Goal: Find specific page/section: Find specific page/section

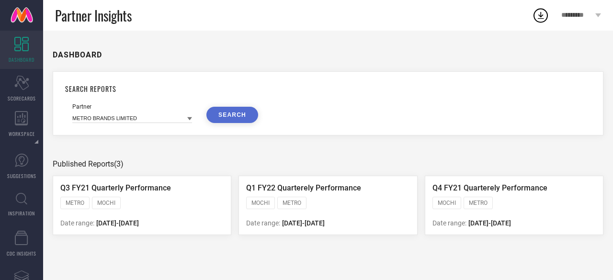
click at [191, 121] on icon at bounding box center [189, 118] width 5 height 5
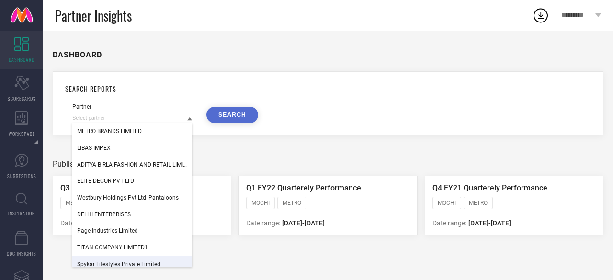
click at [129, 263] on span "Spykar Lifestyles Private Limited" at bounding box center [118, 264] width 83 height 7
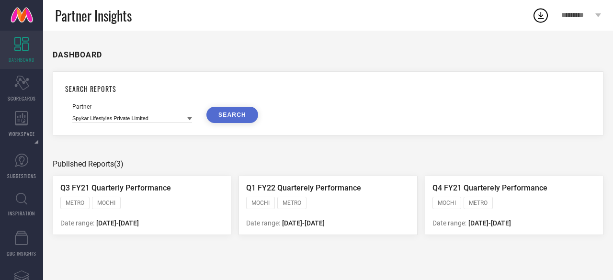
click at [235, 114] on button "SEARCH" at bounding box center [232, 115] width 52 height 16
click at [27, 90] on div "Scorecard SCORECARDS" at bounding box center [21, 88] width 43 height 38
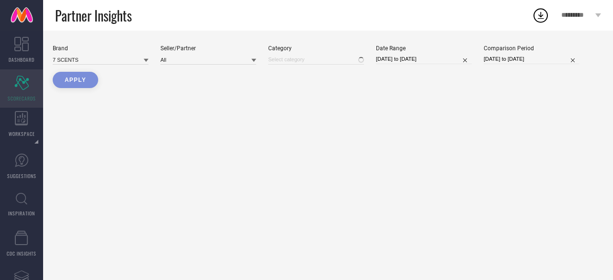
type input "All"
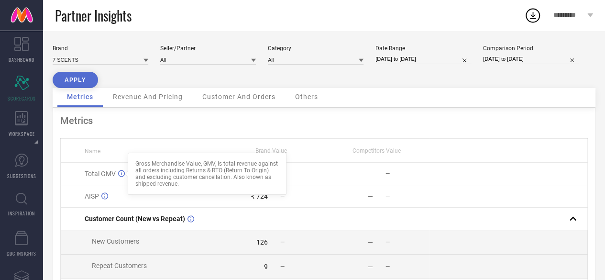
click at [123, 176] on icon at bounding box center [121, 173] width 7 height 7
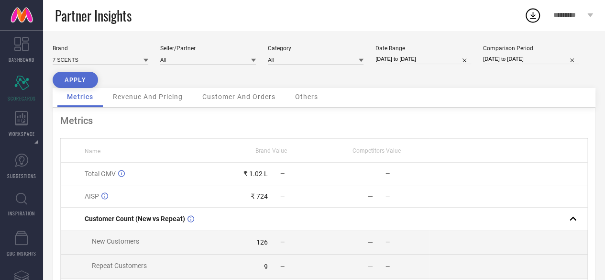
click at [121, 172] on icon at bounding box center [121, 173] width 7 height 7
click at [121, 176] on icon at bounding box center [121, 173] width 7 height 7
click at [146, 60] on icon at bounding box center [146, 60] width 5 height 3
click at [147, 60] on icon at bounding box center [146, 60] width 5 height 5
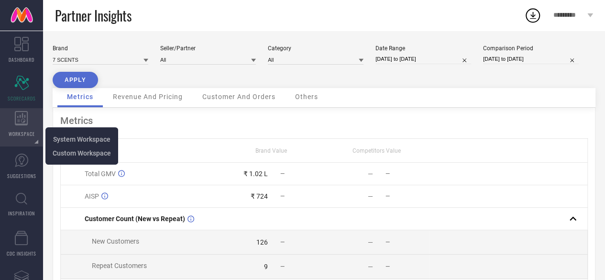
click at [26, 114] on icon at bounding box center [21, 118] width 13 height 14
click at [79, 146] on li "System Workspace" at bounding box center [82, 139] width 68 height 14
click at [78, 140] on span "System Workspace" at bounding box center [81, 139] width 57 height 8
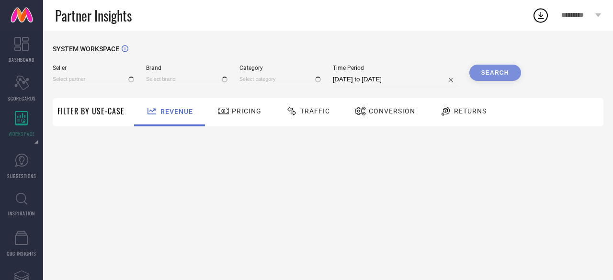
type input "All"
type input "7 SCENTS"
type input "All"
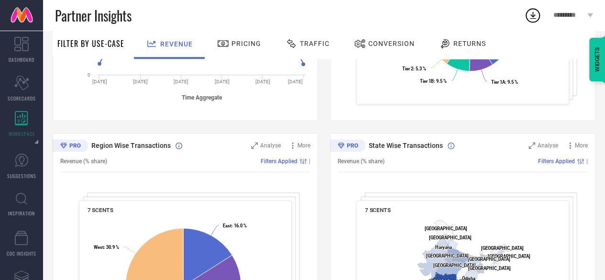
scroll to position [280, 0]
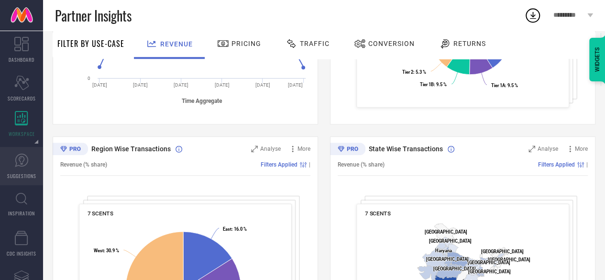
click at [14, 160] on link "SUGGESTIONS" at bounding box center [21, 166] width 43 height 38
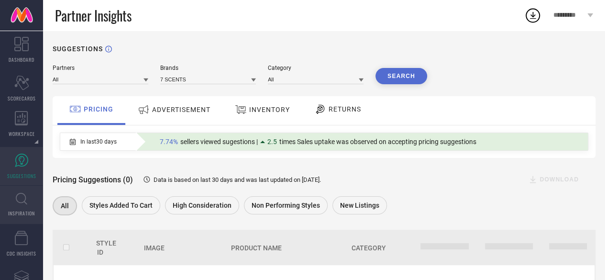
click at [24, 204] on icon at bounding box center [21, 199] width 11 height 12
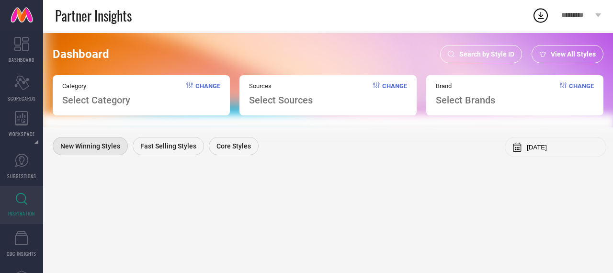
click at [485, 101] on span "Select Brands" at bounding box center [465, 99] width 59 height 11
click at [575, 82] on div "Brand Select Brands Change" at bounding box center [514, 95] width 177 height 40
click at [34, 164] on link "SUGGESTIONS" at bounding box center [21, 166] width 43 height 38
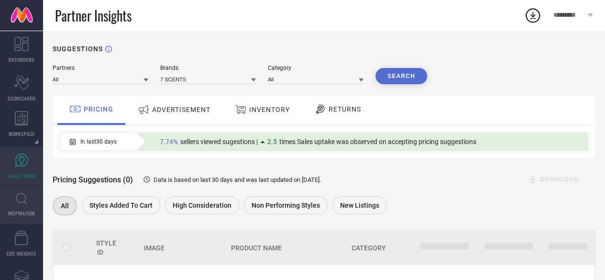
click at [25, 192] on link "INSPIRATION" at bounding box center [21, 205] width 43 height 38
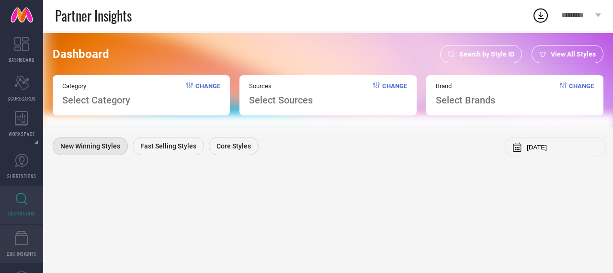
click at [28, 247] on link "CDC INSIGHTS" at bounding box center [21, 243] width 43 height 38
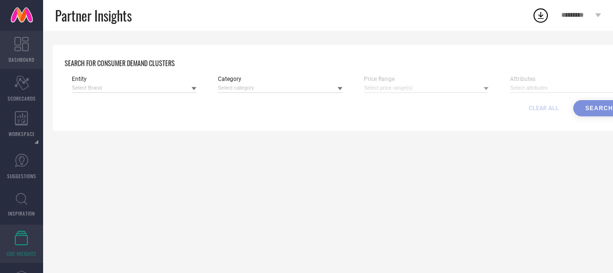
click at [25, 50] on icon at bounding box center [21, 44] width 14 height 14
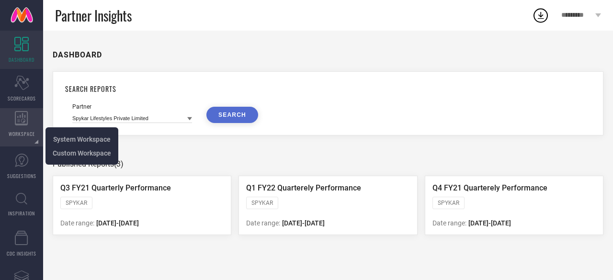
click at [17, 118] on icon at bounding box center [21, 118] width 13 height 14
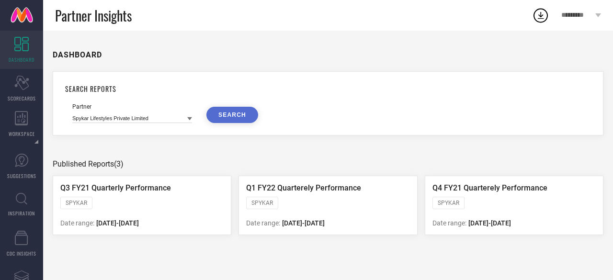
click at [224, 117] on button "SEARCH" at bounding box center [232, 115] width 52 height 16
click at [297, 189] on span "Q1 FY22 Quarterely Performance" at bounding box center [303, 187] width 115 height 9
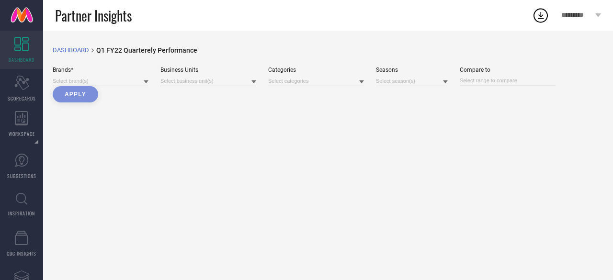
click at [27, 53] on link "DASHBOARD" at bounding box center [21, 50] width 43 height 38
